Goal: Information Seeking & Learning: Find specific fact

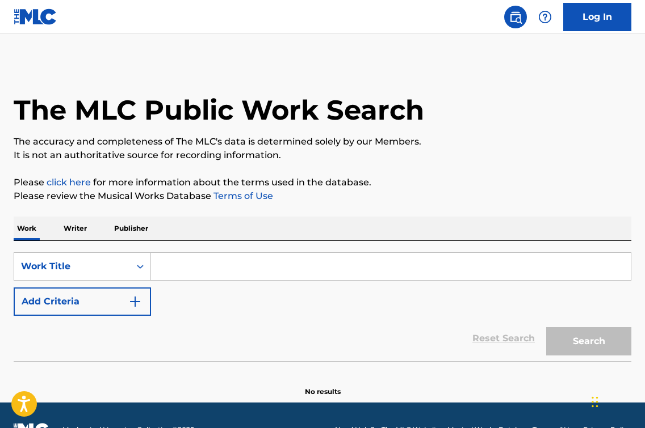
click at [330, 248] on div "SearchWithCriteria56f1b4a2-e0a7-46c5-8e29-5fb3ca57bbb3 Work Title Add Criteria …" at bounding box center [322, 301] width 617 height 120
click at [317, 262] on input "Search Form" at bounding box center [391, 266] width 480 height 27
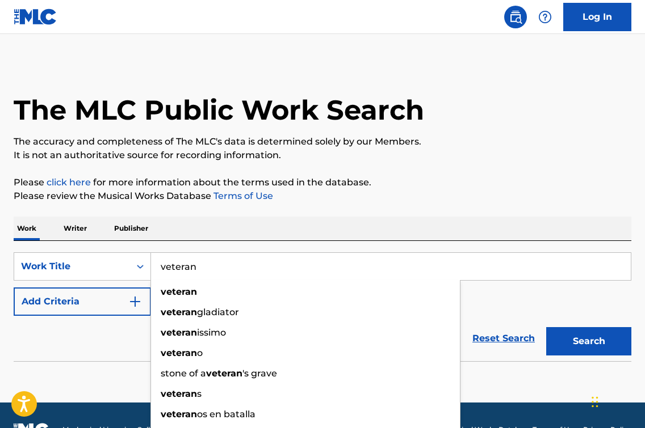
type input "veteran"
click at [267, 174] on div "The MLC Public Work Search The accuracy and completeness of The MLC's data is d…" at bounding box center [322, 229] width 645 height 335
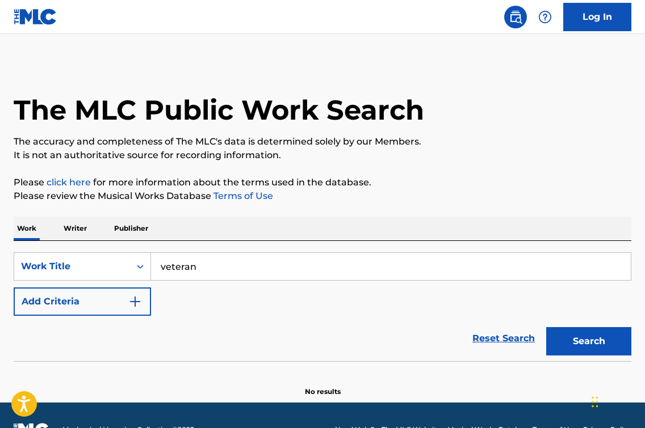
click at [68, 322] on div "Reset Search Search" at bounding box center [322, 338] width 617 height 45
click at [92, 300] on button "Add Criteria" at bounding box center [82, 302] width 137 height 28
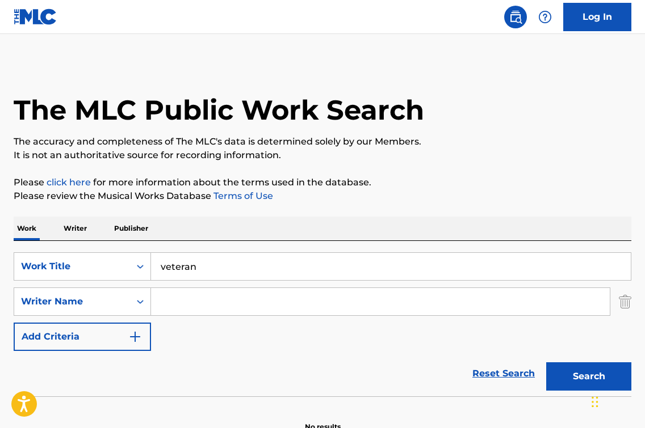
click at [191, 314] on input "Search Form" at bounding box center [380, 301] width 459 height 27
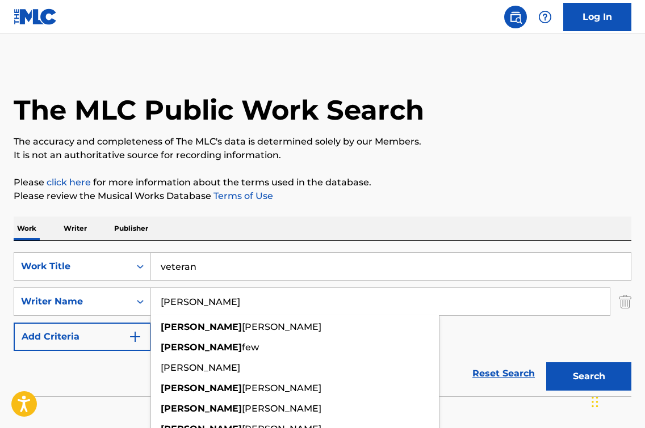
type input "[PERSON_NAME]"
click at [588, 377] on button "Search" at bounding box center [588, 377] width 85 height 28
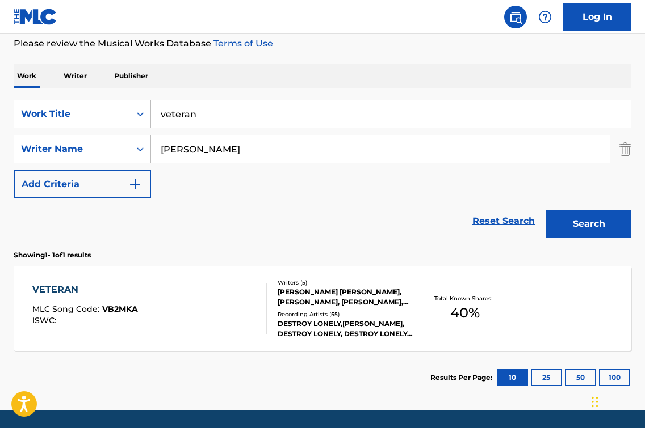
scroll to position [181, 0]
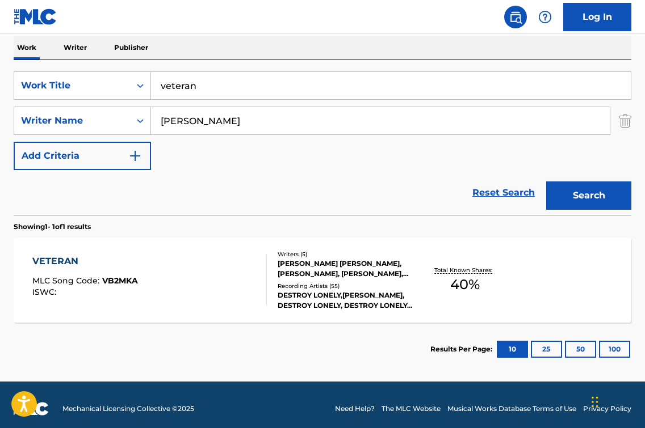
click at [224, 282] on div "VETERAN MLC Song Code : VB2MKA ISWC :" at bounding box center [149, 280] width 234 height 51
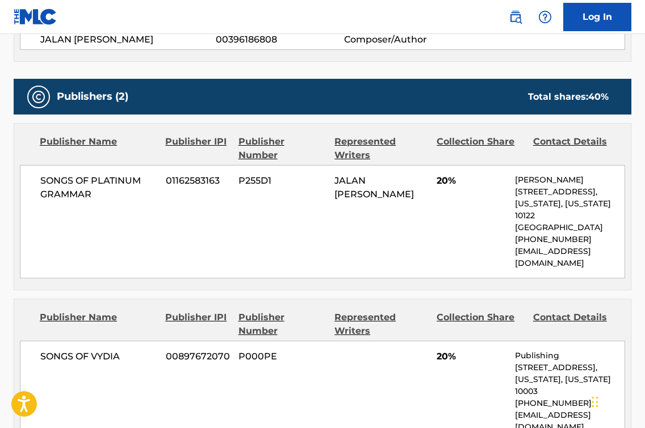
scroll to position [347, 0]
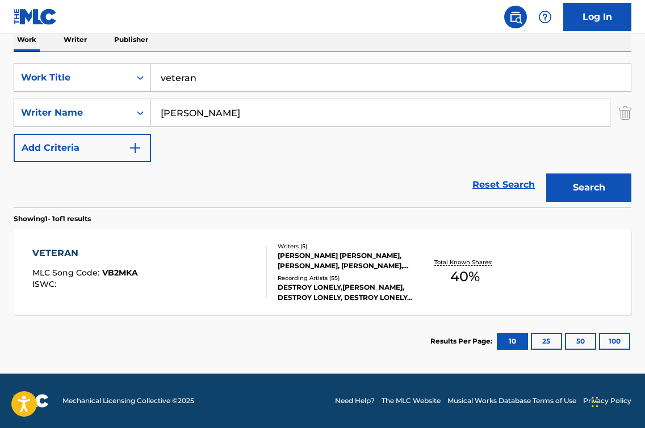
scroll to position [124, 0]
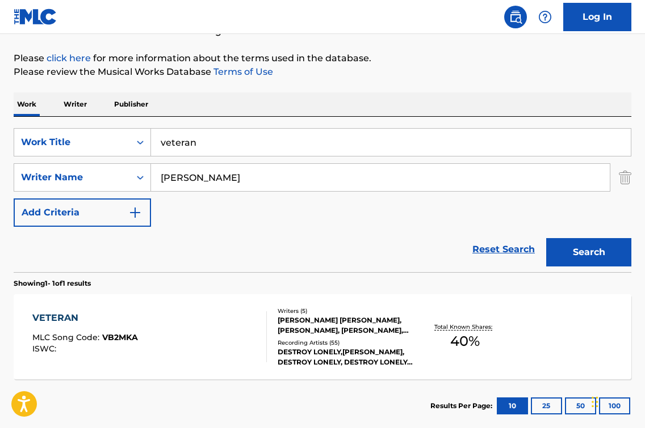
click at [271, 180] on input "[PERSON_NAME]" at bounding box center [380, 177] width 459 height 27
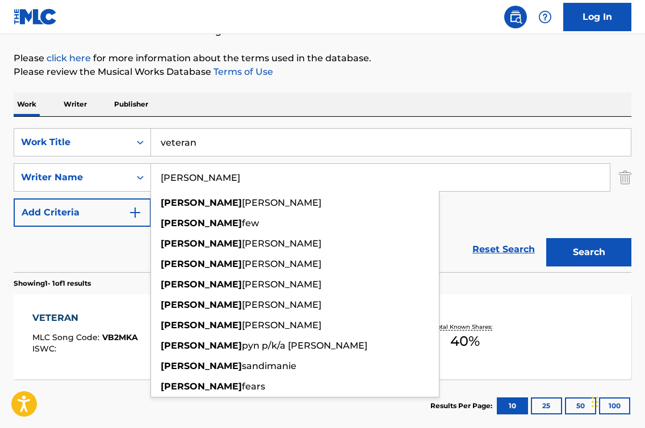
click at [271, 180] on input "[PERSON_NAME]" at bounding box center [380, 177] width 459 height 27
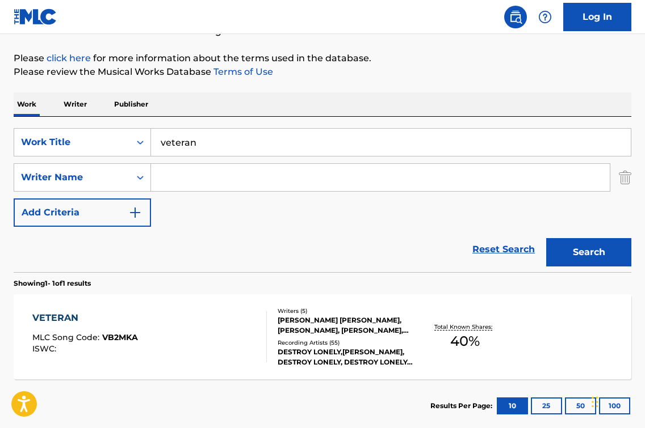
type input "b"
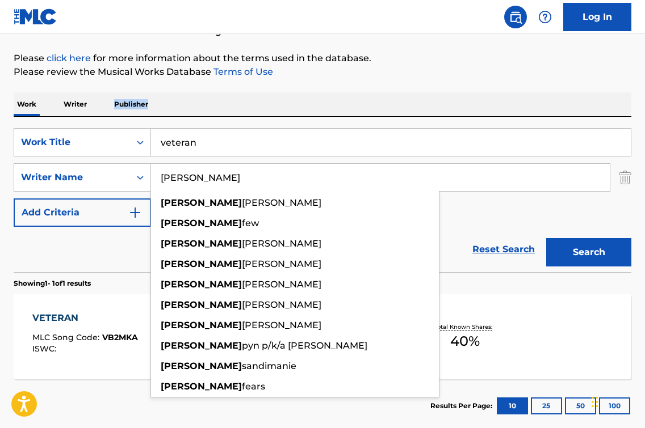
click at [270, 99] on div "Work Writer Publisher" at bounding box center [322, 105] width 617 height 24
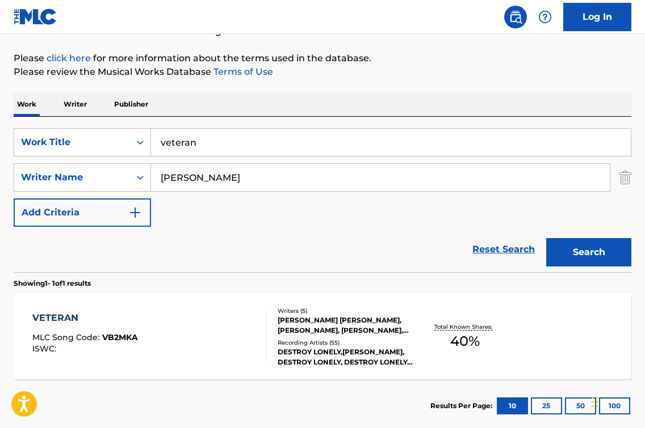
click at [274, 167] on input "[PERSON_NAME]" at bounding box center [380, 177] width 459 height 27
click at [274, 166] on input "[PERSON_NAME]" at bounding box center [380, 177] width 459 height 27
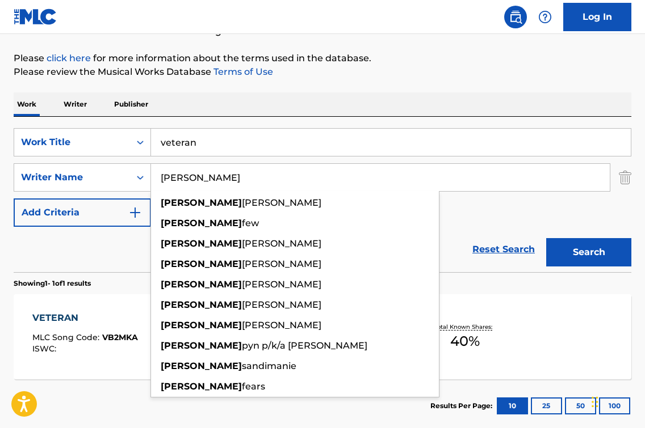
click at [274, 166] on input "[PERSON_NAME]" at bounding box center [380, 177] width 459 height 27
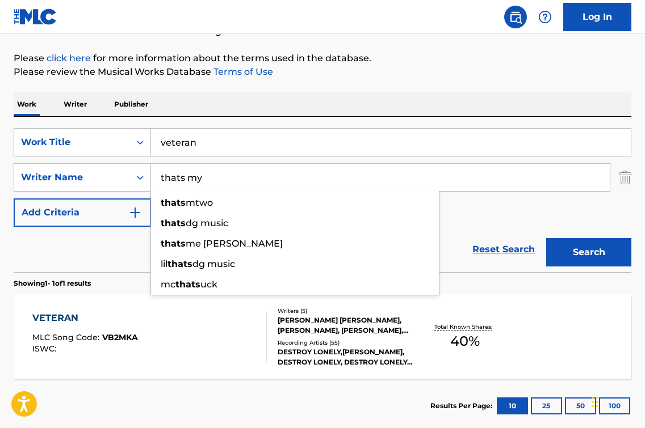
click at [588, 253] on button "Search" at bounding box center [588, 252] width 85 height 28
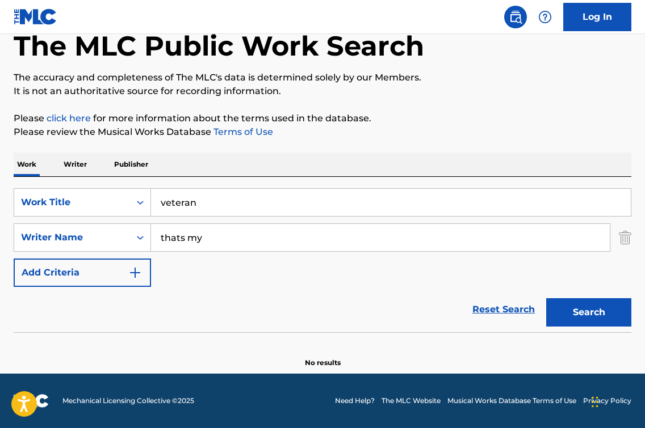
scroll to position [64, 0]
click at [224, 242] on input "thats my" at bounding box center [380, 237] width 459 height 27
type input "o"
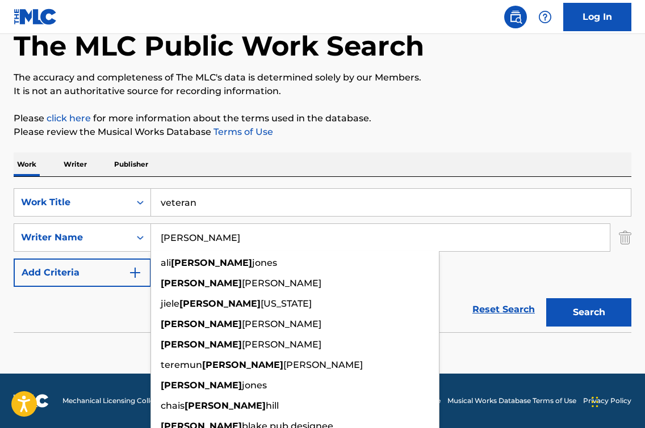
type input "Kenyatta"
drag, startPoint x: 202, startPoint y: 241, endPoint x: 209, endPoint y: 216, distance: 26.4
click at [209, 216] on input "veteran" at bounding box center [391, 202] width 480 height 27
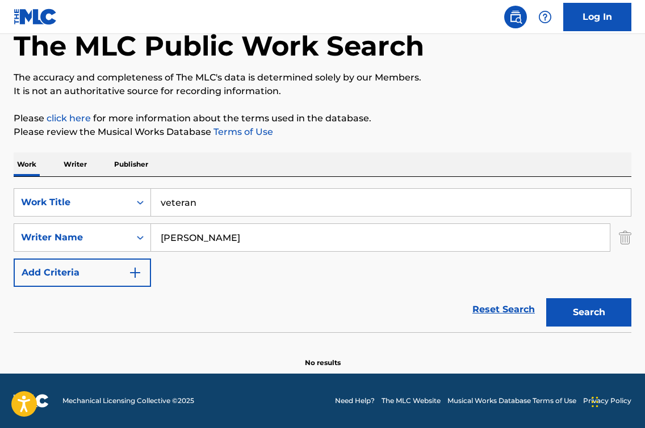
click at [293, 185] on div "SearchWithCriteria56f1b4a2-e0a7-46c5-8e29-5fb3ca57bbb3 Work Title veteran Searc…" at bounding box center [322, 254] width 617 height 155
click at [274, 200] on input "veteran" at bounding box center [391, 202] width 480 height 27
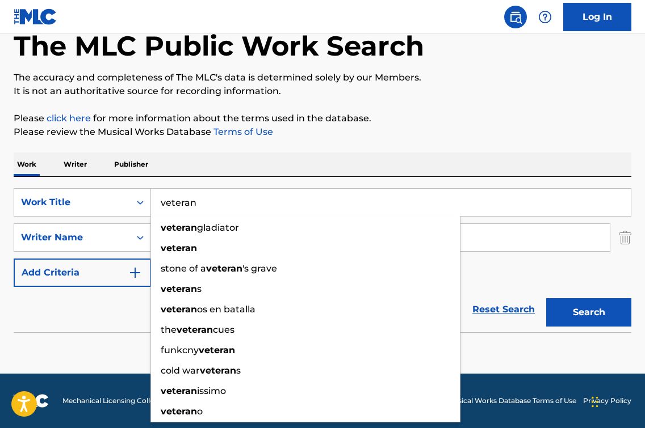
click at [274, 200] on input "veteran" at bounding box center [391, 202] width 480 height 27
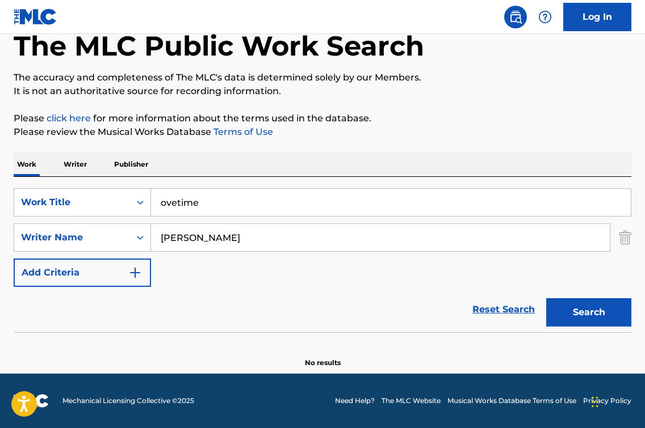
click at [588, 313] on button "Search" at bounding box center [588, 313] width 85 height 28
click at [178, 204] on input "ovetime" at bounding box center [391, 202] width 480 height 27
type input "overtime"
click at [588, 313] on button "Search" at bounding box center [588, 313] width 85 height 28
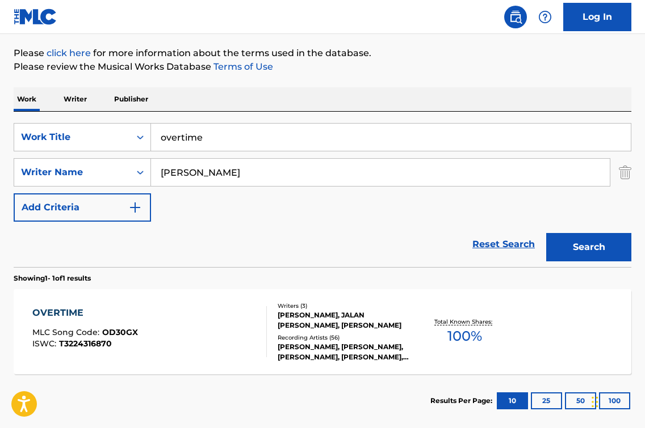
scroll to position [131, 0]
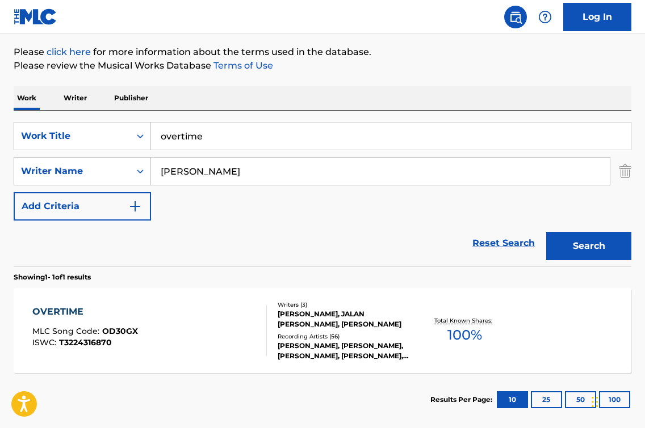
click at [233, 345] on div "OVERTIME MLC Song Code : OD30GX ISWC : T3224316870" at bounding box center [149, 330] width 234 height 51
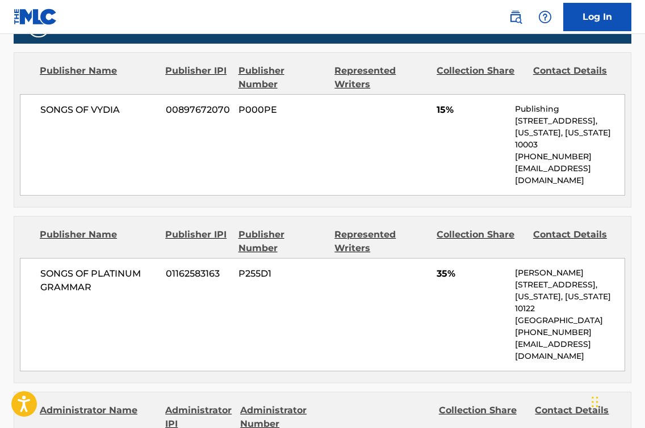
scroll to position [547, 0]
drag, startPoint x: 119, startPoint y: 279, endPoint x: 40, endPoint y: 260, distance: 81.5
click at [40, 267] on span "SONGS OF PLATINUM GRAMMAR" at bounding box center [98, 280] width 117 height 27
copy span "SONGS OF PLATINUM GRAMMAR"
drag, startPoint x: 569, startPoint y: 272, endPoint x: 515, endPoint y: 272, distance: 53.9
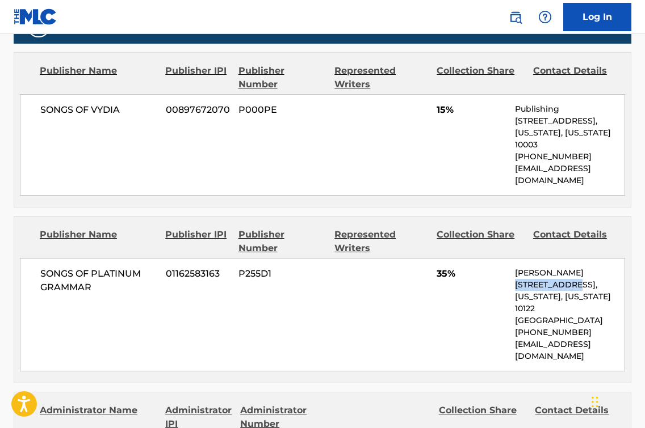
click at [515, 279] on p "[STREET_ADDRESS]," at bounding box center [570, 285] width 110 height 12
copy p "14 Penn Plaza"
click at [131, 333] on div "SONGS OF PLATINUM GRAMMAR 01162583163 P255D1 35% Matt Spiller 14 Penn Plaza, Un…" at bounding box center [322, 315] width 605 height 114
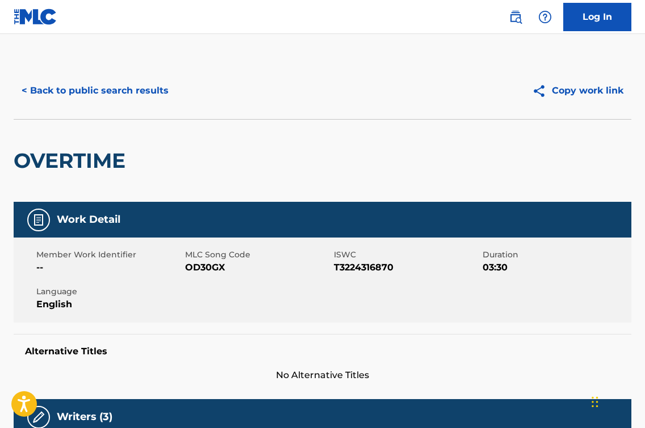
scroll to position [-1, 0]
click at [66, 94] on button "< Back to public search results" at bounding box center [95, 91] width 163 height 28
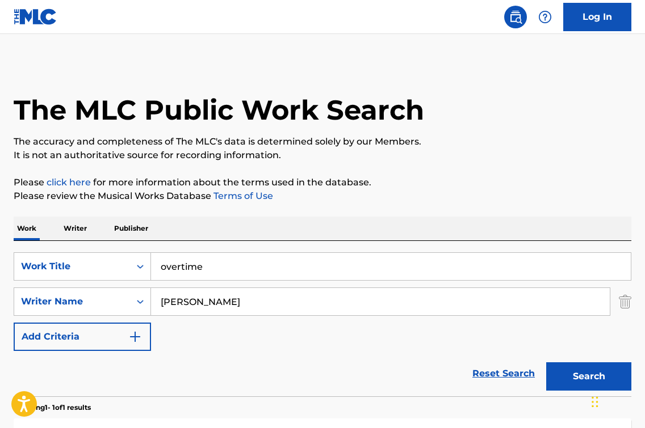
click at [198, 176] on p "Please click here for more information about the terms used in the database." at bounding box center [322, 183] width 617 height 14
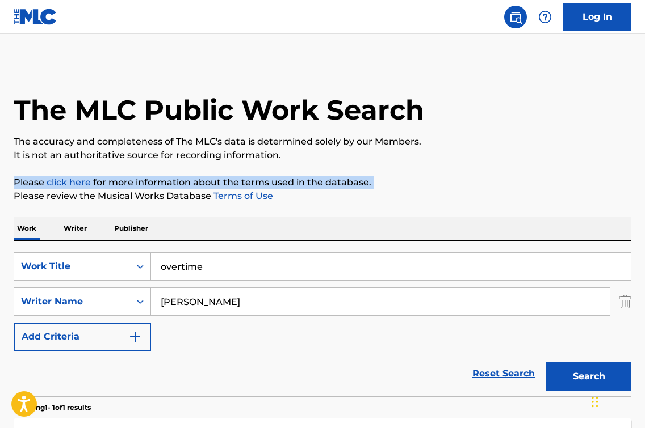
click at [198, 176] on p "Please click here for more information about the terms used in the database." at bounding box center [322, 183] width 617 height 14
click at [174, 179] on p "Please click here for more information about the terms used in the database." at bounding box center [322, 183] width 617 height 14
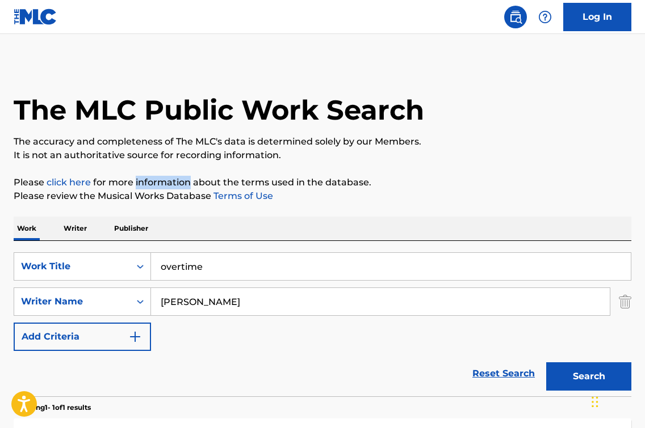
click at [174, 179] on p "Please click here for more information about the terms used in the database." at bounding box center [322, 183] width 617 height 14
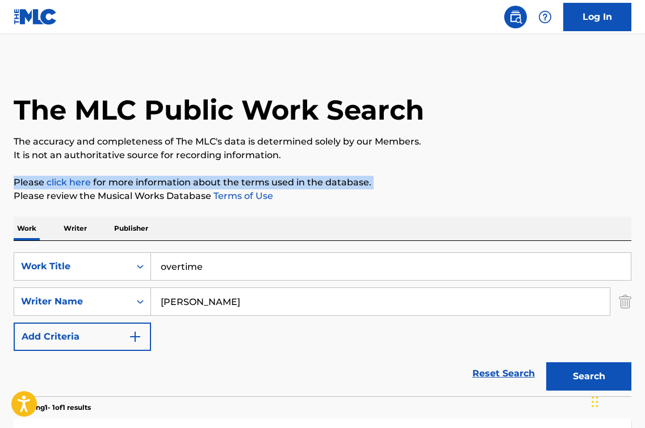
click at [174, 179] on p "Please click here for more information about the terms used in the database." at bounding box center [322, 183] width 617 height 14
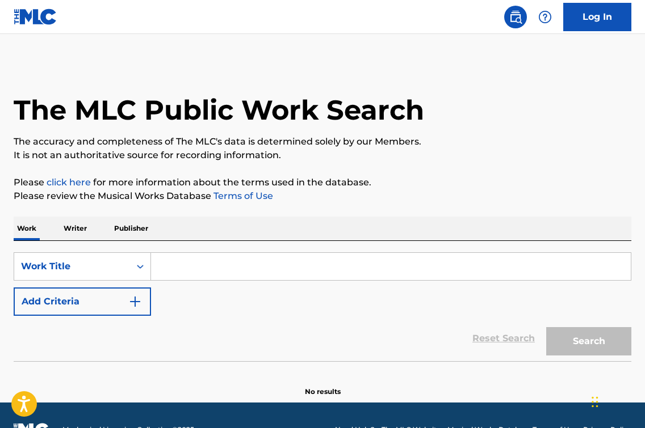
click at [211, 255] on input "Search Form" at bounding box center [391, 266] width 480 height 27
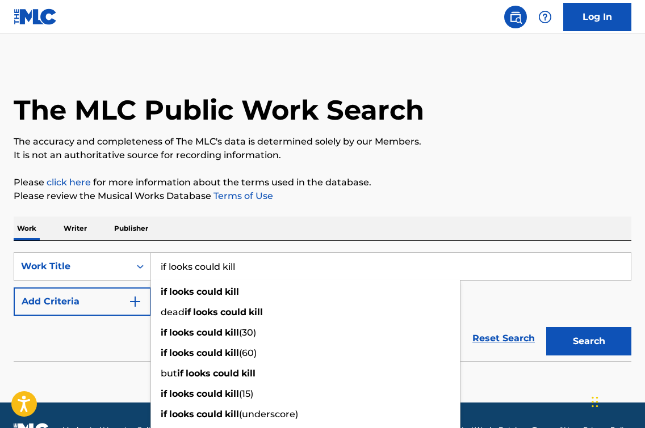
type input "if looks could kill"
click at [588, 342] on button "Search" at bounding box center [588, 341] width 85 height 28
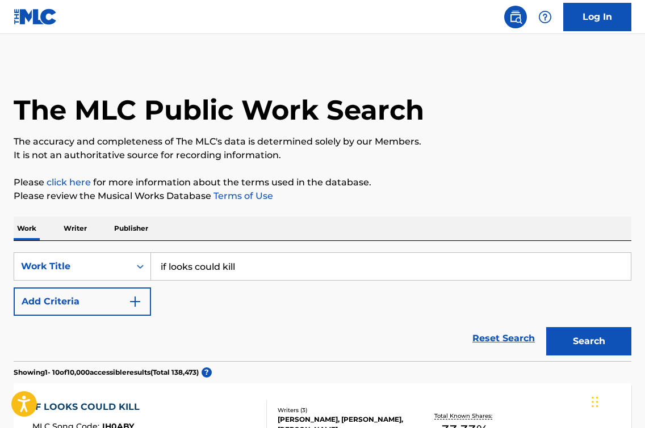
click at [103, 296] on button "Add Criteria" at bounding box center [82, 302] width 137 height 28
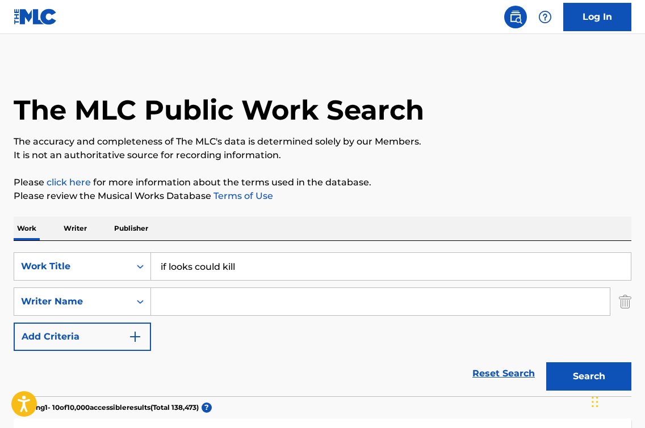
click at [190, 297] on input "Search Form" at bounding box center [380, 301] width 459 height 27
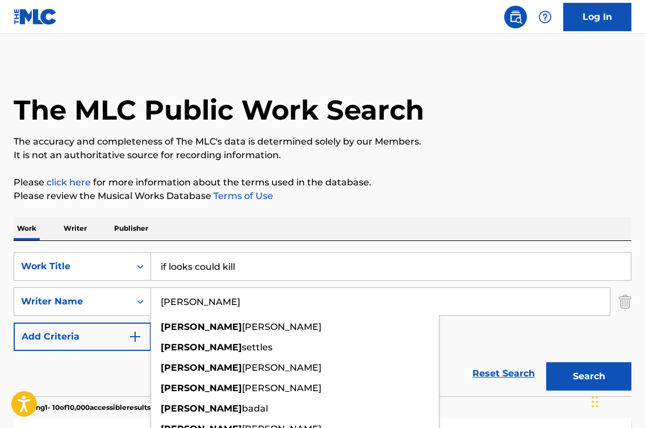
type input "[PERSON_NAME]"
click at [588, 377] on button "Search" at bounding box center [588, 377] width 85 height 28
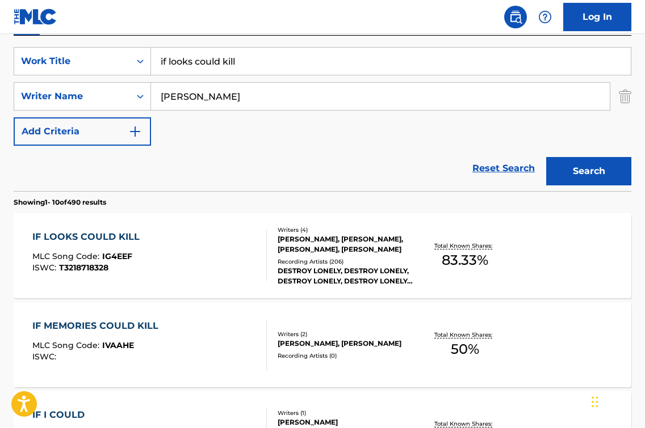
scroll to position [206, 0]
click at [204, 283] on div "IF LOOKS COULD KILL MLC Song Code : IG4EEF ISWC : T3218718328 Writers ( 4 ) [PE…" at bounding box center [322, 255] width 617 height 85
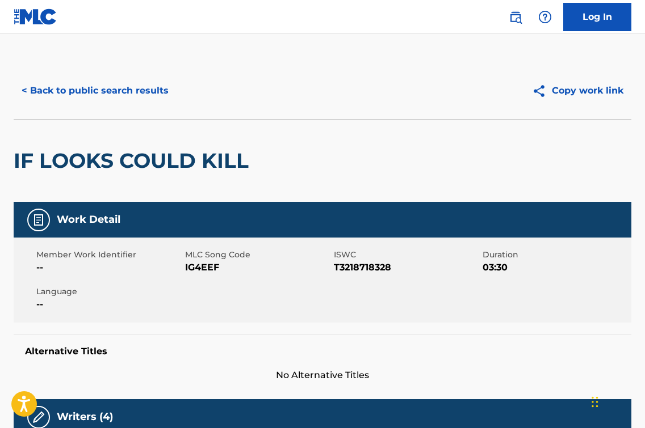
click at [112, 72] on div "< Back to public search results Copy work link" at bounding box center [322, 90] width 617 height 57
click at [111, 84] on button "< Back to public search results" at bounding box center [95, 91] width 163 height 28
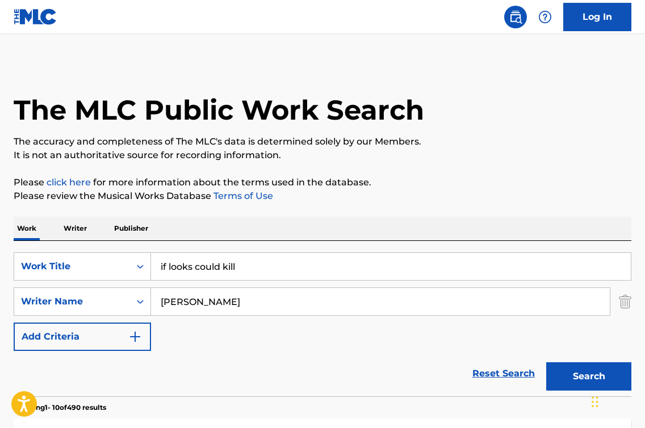
scroll to position [206, 0]
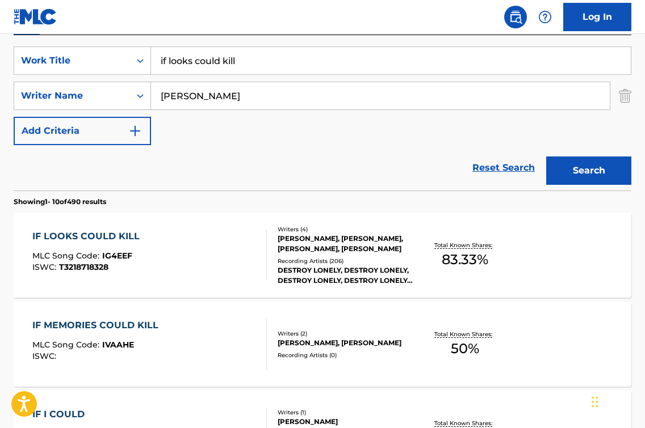
click at [209, 56] on input "if looks could kill" at bounding box center [391, 60] width 480 height 27
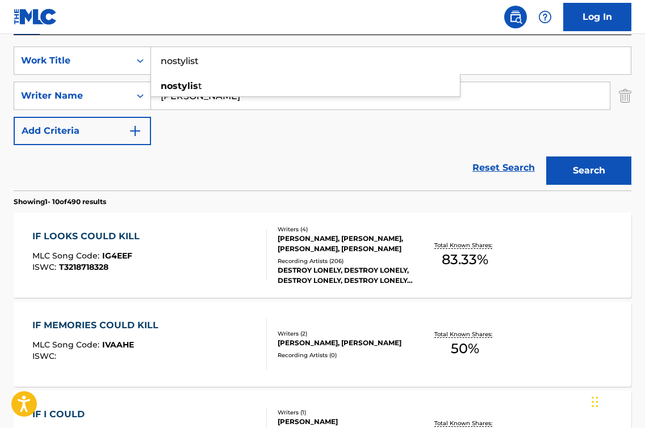
type input "nostylist"
click at [588, 171] on button "Search" at bounding box center [588, 171] width 85 height 28
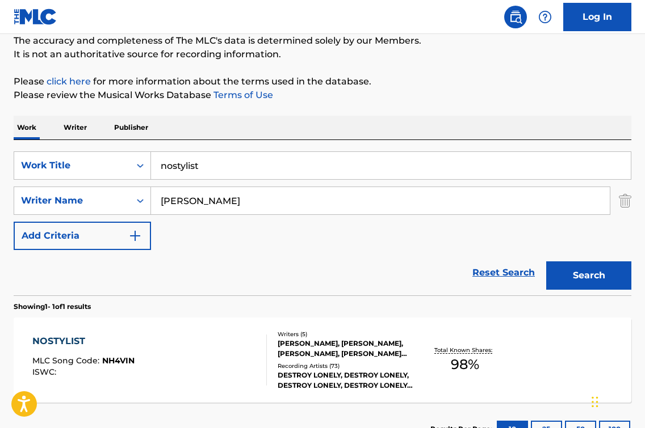
scroll to position [158, 0]
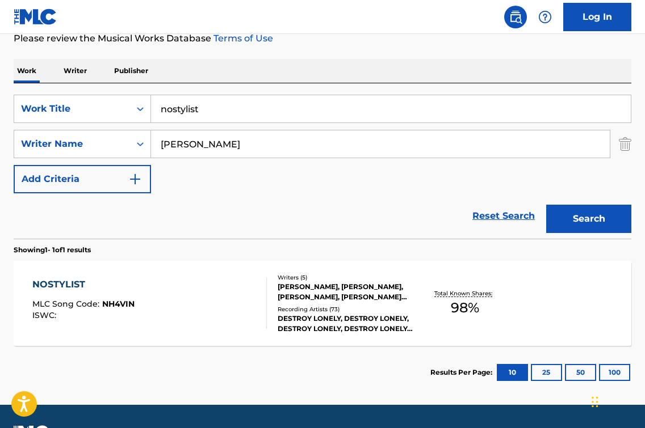
click at [246, 302] on div "NOSTYLIST MLC Song Code : NH4VIN ISWC :" at bounding box center [149, 303] width 234 height 51
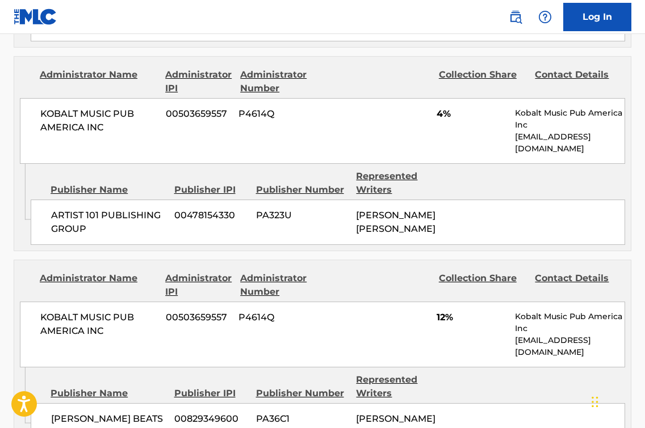
scroll to position [1937, 0]
